Goal: Task Accomplishment & Management: Complete application form

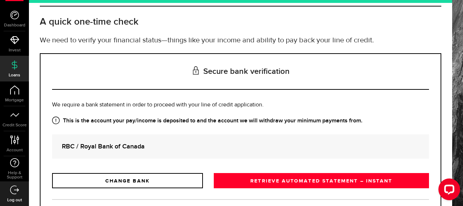
scroll to position [79, 0]
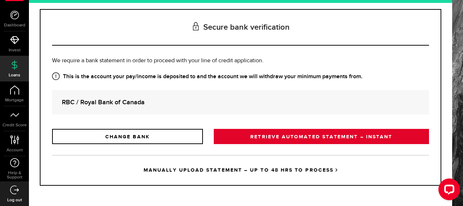
click at [330, 139] on link "RETRIEVE AUTOMATED STATEMENT – INSTANT" at bounding box center [321, 136] width 215 height 15
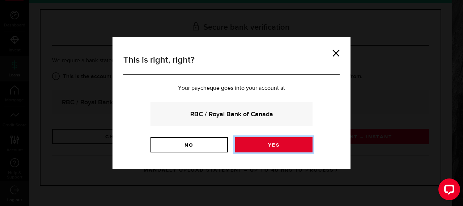
click at [296, 141] on link "Yes" at bounding box center [273, 144] width 77 height 15
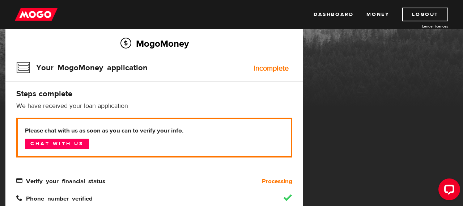
scroll to position [49, 0]
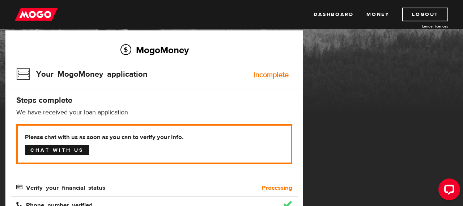
click at [71, 152] on link "Chat with us" at bounding box center [57, 150] width 64 height 10
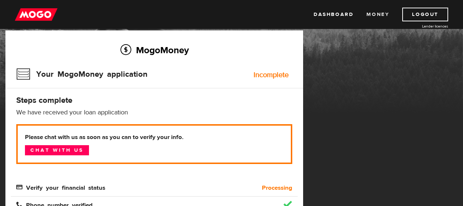
click at [384, 19] on link "Money" at bounding box center [378, 15] width 23 height 14
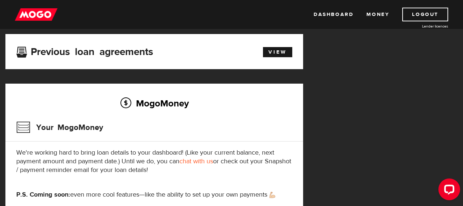
scroll to position [247, 0]
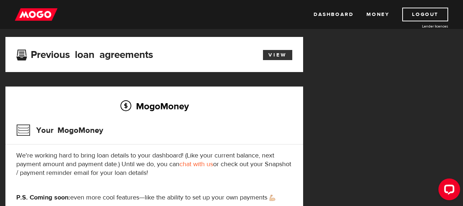
click at [269, 54] on link "View" at bounding box center [277, 55] width 29 height 10
